Goal: Communication & Community: Answer question/provide support

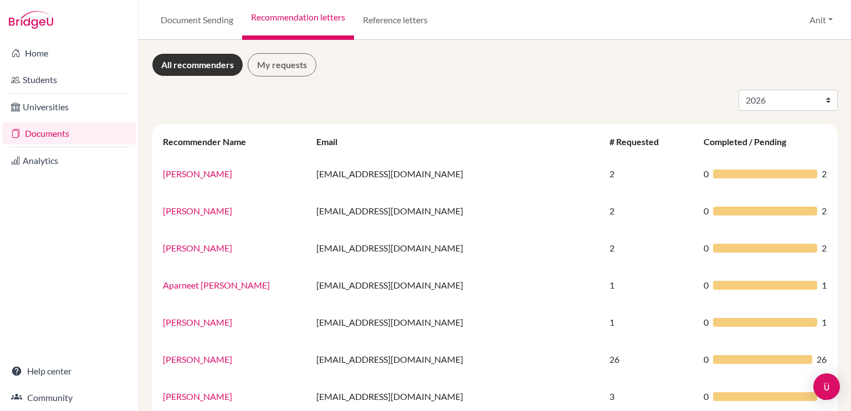
select select "2026"
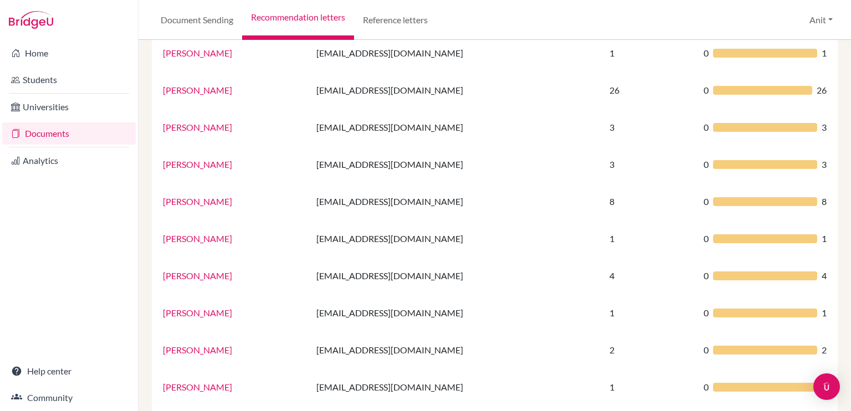
scroll to position [270, 0]
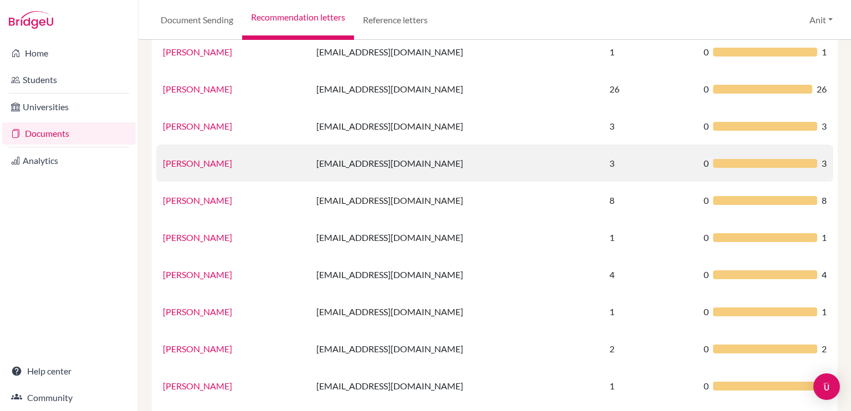
click at [192, 161] on link "[PERSON_NAME]" at bounding box center [197, 163] width 69 height 11
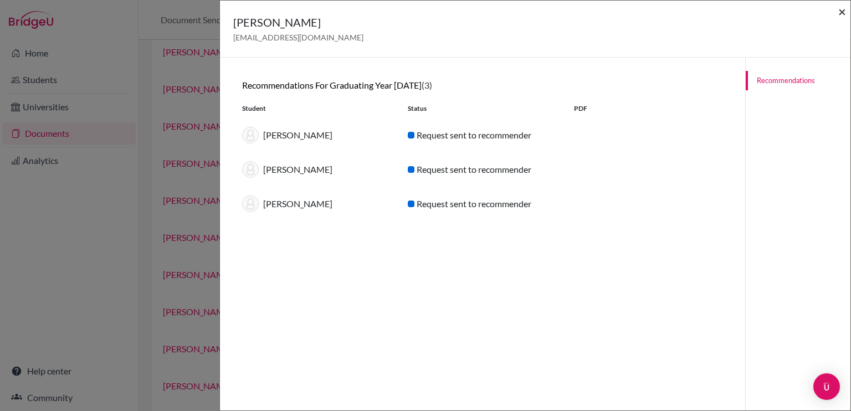
click at [841, 13] on span "×" at bounding box center [843, 11] width 8 height 16
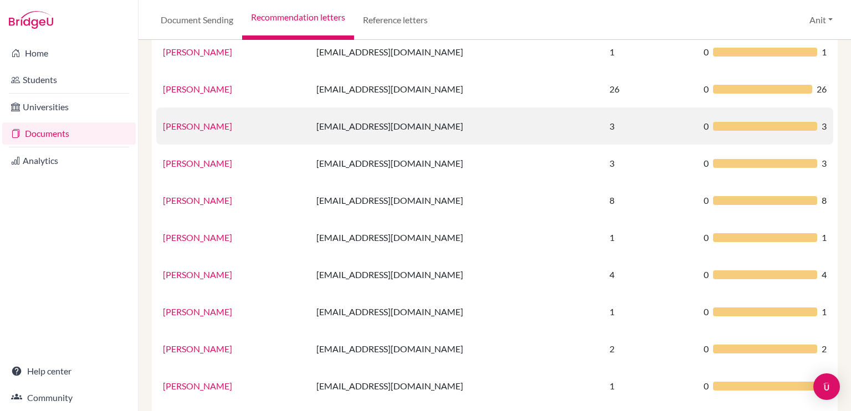
scroll to position [0, 0]
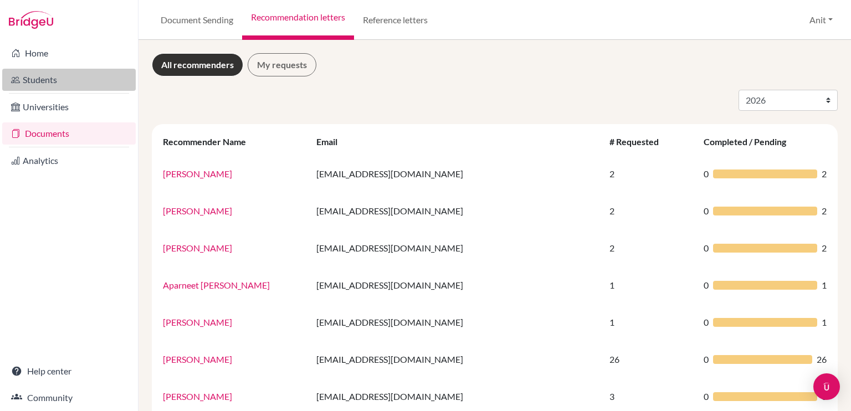
click at [47, 80] on link "Students" at bounding box center [69, 80] width 134 height 22
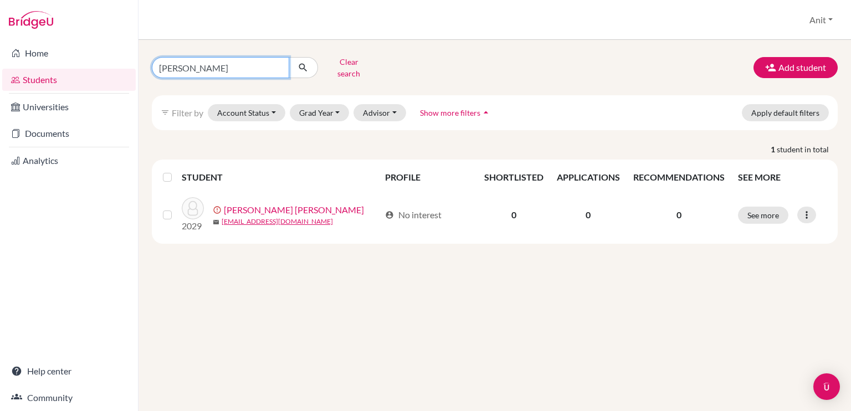
click at [279, 63] on input "[PERSON_NAME]" at bounding box center [220, 67] width 137 height 21
click at [279, 63] on input "Find student by name..." at bounding box center [220, 67] width 137 height 21
click at [197, 68] on input "Find student by name..." at bounding box center [220, 67] width 137 height 21
type input "Kaavish"
click at [302, 64] on icon "submit" at bounding box center [303, 67] width 11 height 11
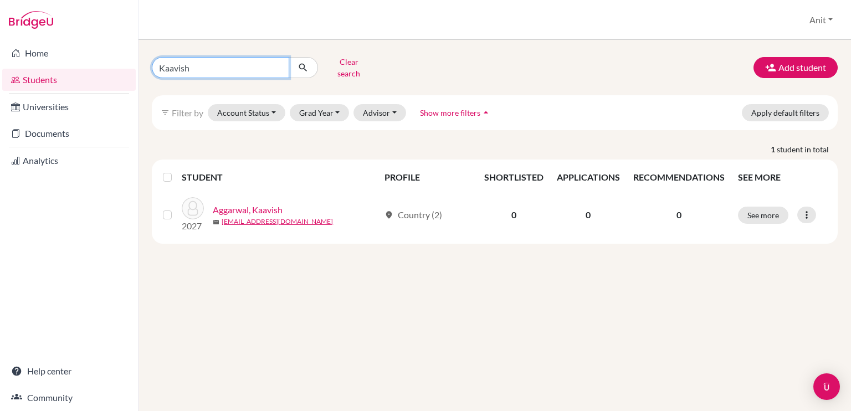
click at [226, 60] on input "Kaavish" at bounding box center [220, 67] width 137 height 21
type input "[PERSON_NAME]"
click button "submit" at bounding box center [303, 67] width 29 height 21
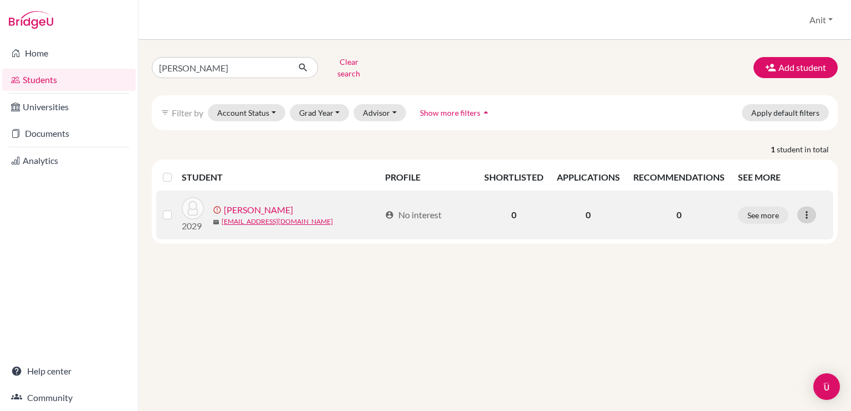
click at [805, 209] on icon at bounding box center [806, 214] width 11 height 11
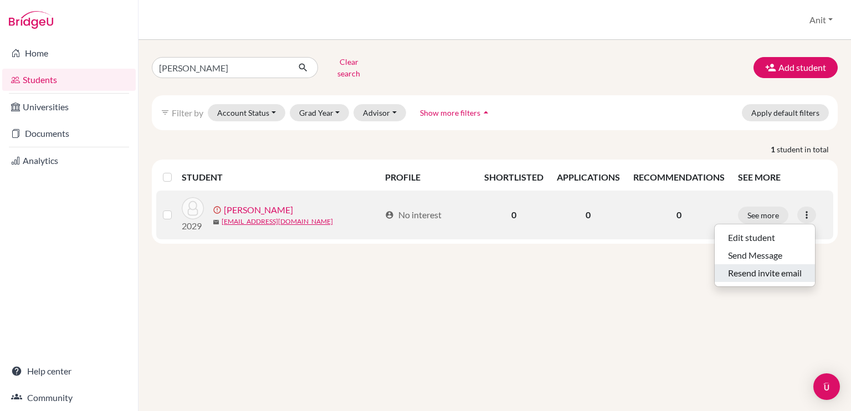
click at [745, 264] on button "Resend invite email" at bounding box center [765, 273] width 100 height 18
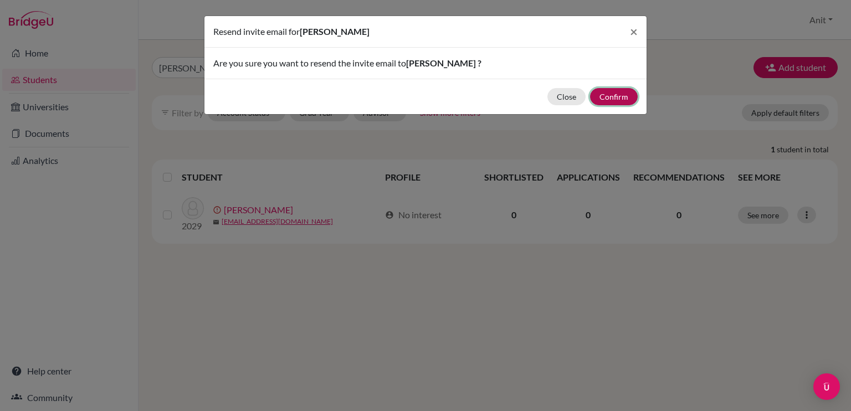
click at [612, 95] on button "Confirm" at bounding box center [614, 96] width 48 height 17
